Goal: Transaction & Acquisition: Purchase product/service

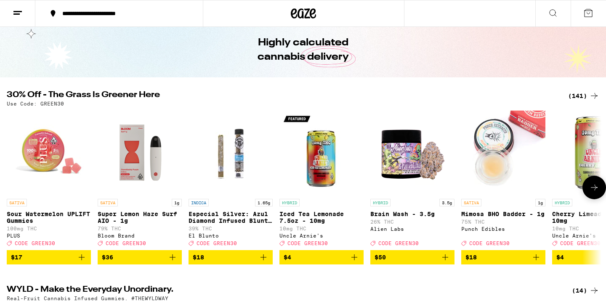
scroll to position [29, 0]
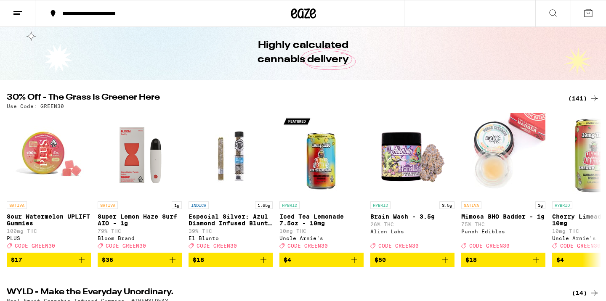
click at [581, 101] on div "(141)" at bounding box center [583, 98] width 31 height 10
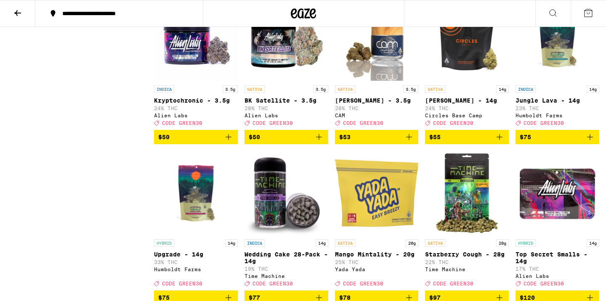
scroll to position [4193, 0]
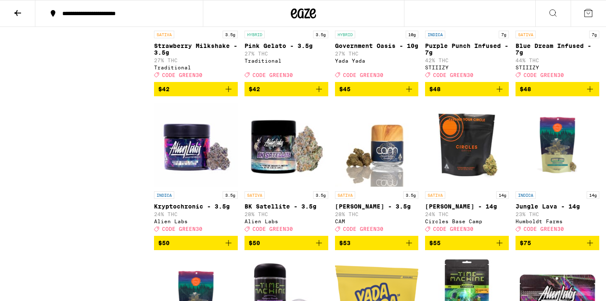
click at [501, 94] on icon "Add to bag" at bounding box center [499, 89] width 10 height 10
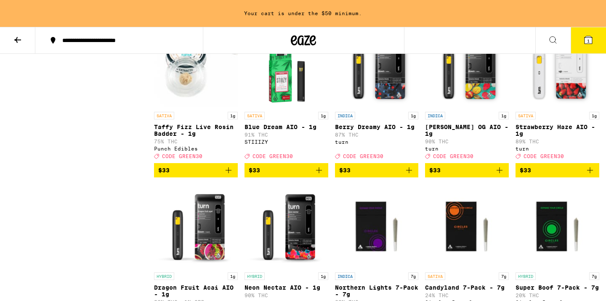
scroll to position [3174, 0]
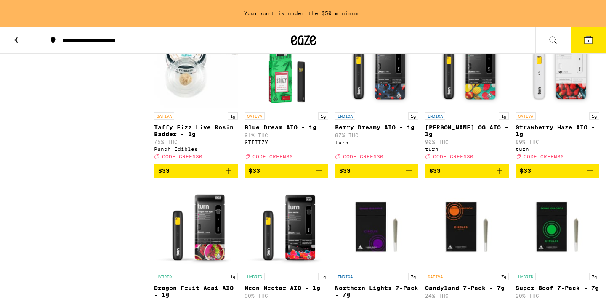
click at [411, 176] on icon "Add to bag" at bounding box center [409, 171] width 10 height 10
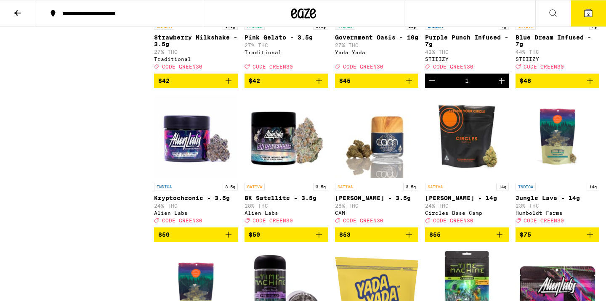
scroll to position [4193, 0]
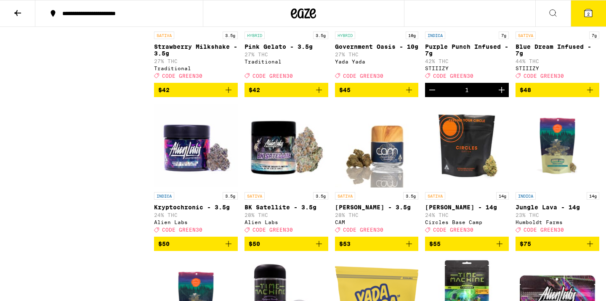
click at [590, 95] on icon "Add to bag" at bounding box center [590, 90] width 10 height 10
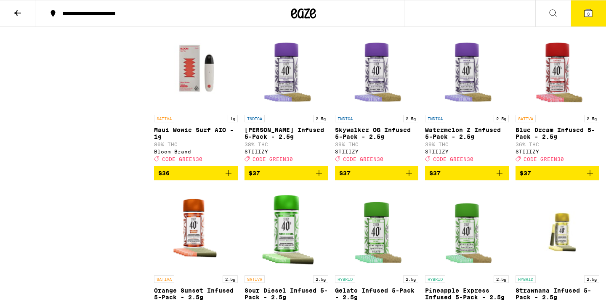
scroll to position [3421, 0]
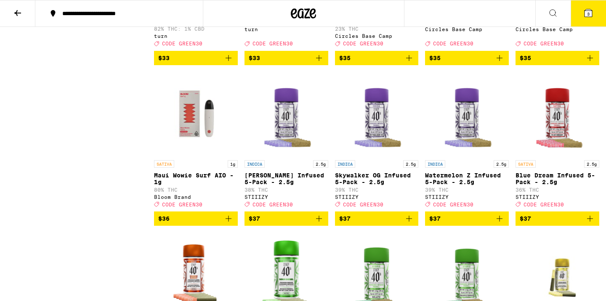
click at [592, 6] on button "3" at bounding box center [588, 13] width 35 height 26
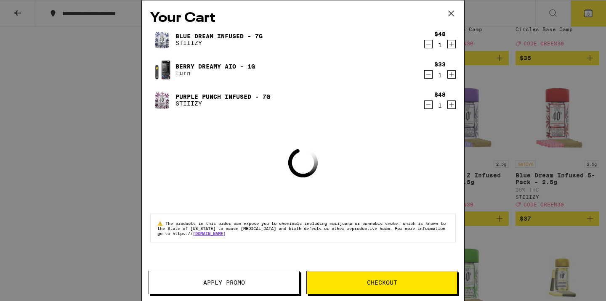
click at [454, 10] on icon at bounding box center [451, 13] width 13 height 13
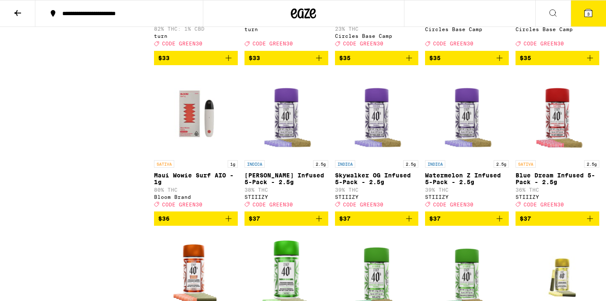
click at [585, 12] on icon at bounding box center [588, 13] width 8 height 8
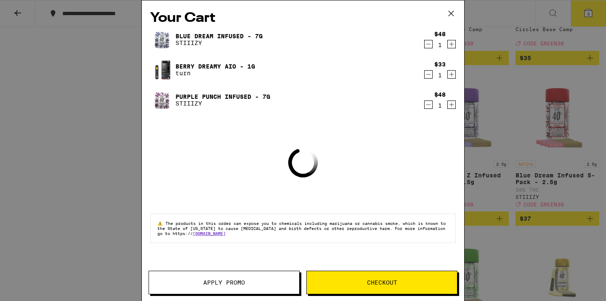
click at [265, 276] on button "Apply Promo" at bounding box center [224, 283] width 151 height 24
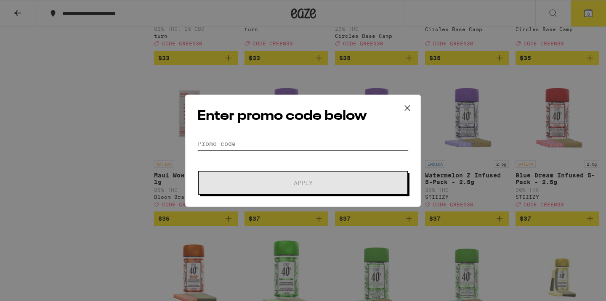
click at [246, 149] on input "Promo Code" at bounding box center [302, 144] width 211 height 13
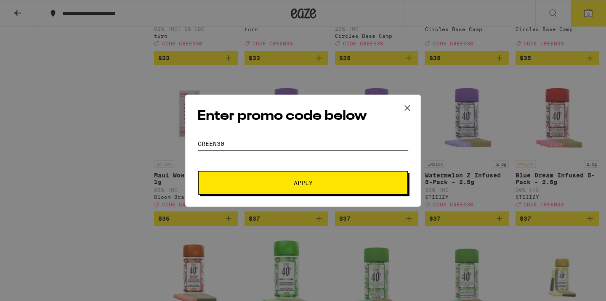
type input "GREEN30"
click at [297, 177] on button "Apply" at bounding box center [303, 183] width 210 height 24
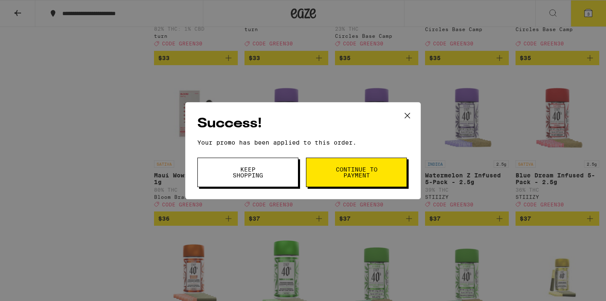
click at [351, 169] on span "Continue to payment" at bounding box center [356, 173] width 43 height 12
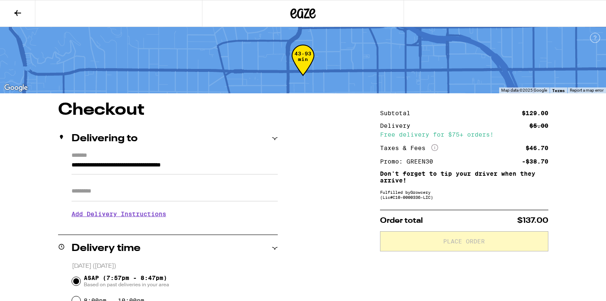
click at [12, 10] on button at bounding box center [17, 13] width 35 height 27
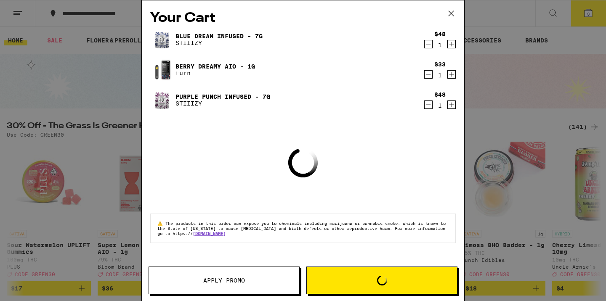
click at [452, 17] on icon at bounding box center [451, 13] width 13 height 13
click at [451, 11] on icon at bounding box center [451, 13] width 13 height 13
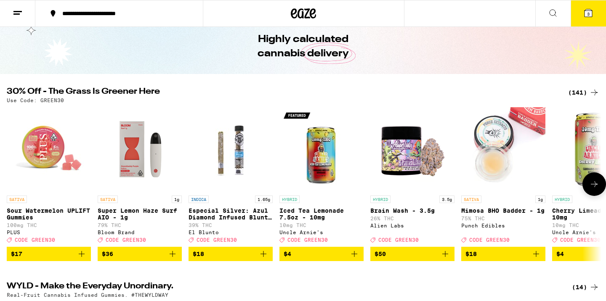
scroll to position [32, 0]
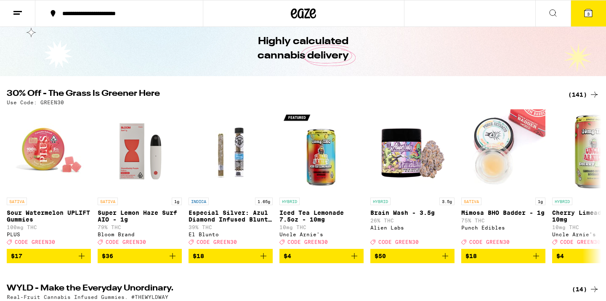
click at [582, 97] on div "(141)" at bounding box center [583, 95] width 31 height 10
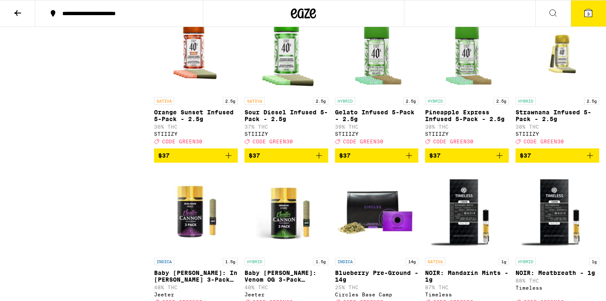
scroll to position [3399, 0]
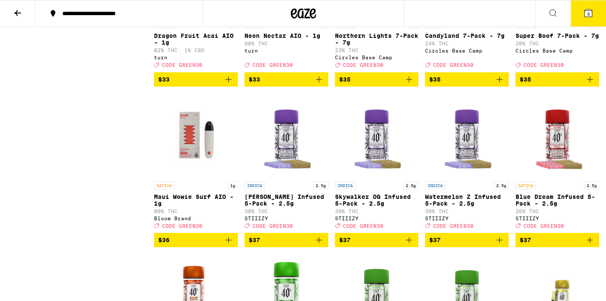
click at [590, 8] on icon at bounding box center [588, 13] width 10 height 10
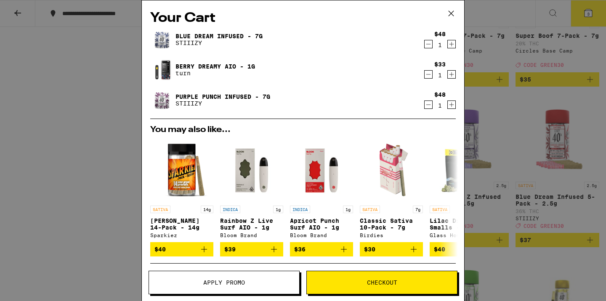
click at [361, 284] on span "Checkout" at bounding box center [382, 283] width 150 height 6
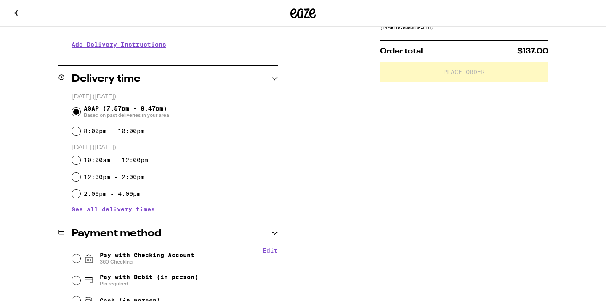
scroll to position [305, 0]
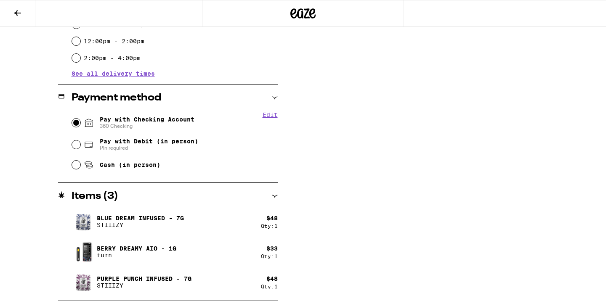
click at [77, 125] on input "Pay with Checking Account 360 Checking" at bounding box center [76, 123] width 8 height 8
radio input "true"
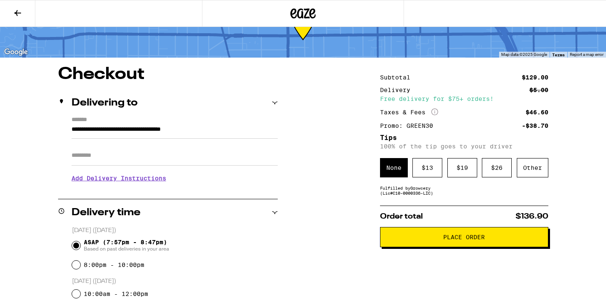
scroll to position [29, 0]
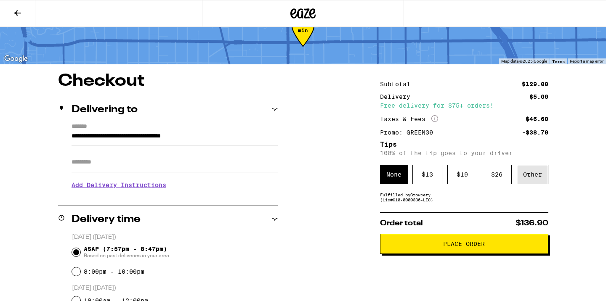
click at [531, 178] on div "Other" at bounding box center [533, 174] width 32 height 19
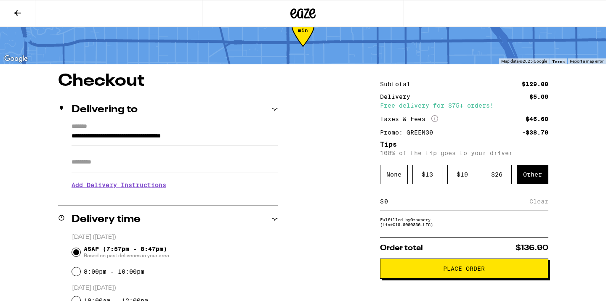
type input "7"
type input "8"
type input "7"
type input "8"
click at [485, 272] on span "Place Order" at bounding box center [464, 269] width 42 height 6
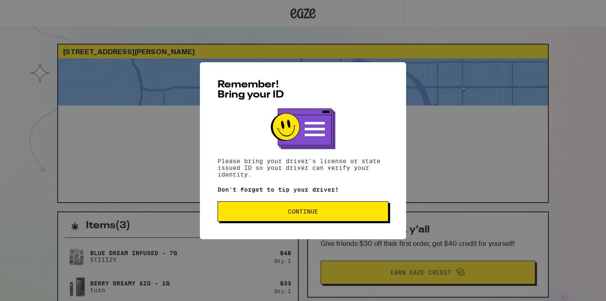
click at [321, 212] on span "Continue" at bounding box center [303, 212] width 157 height 6
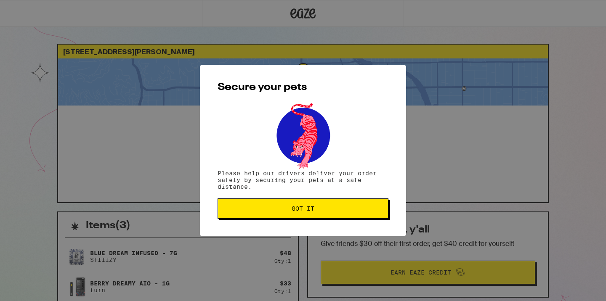
click at [341, 212] on span "Got it" at bounding box center [303, 209] width 157 height 6
